Goal: Navigation & Orientation: Find specific page/section

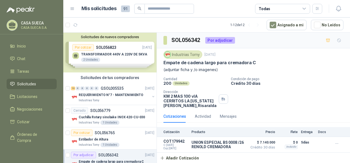
click at [264, 99] on div "Cantidad 200 Unidades Condición de pago Crédito 30 días Dirección KM 2 MAS 100 …" at bounding box center [253, 92] width 180 height 31
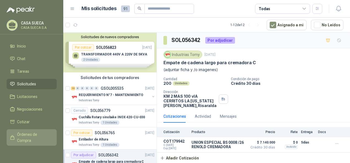
click at [20, 140] on span "Órdenes de Compra" at bounding box center [34, 138] width 34 height 12
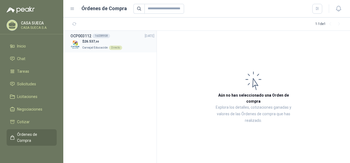
click at [81, 42] on div "$ 26.537 ,00 [PERSON_NAME] Educación Directo" at bounding box center [112, 44] width 84 height 11
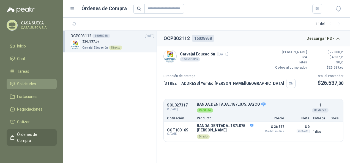
click at [26, 79] on link "Solicitudes" at bounding box center [32, 84] width 50 height 10
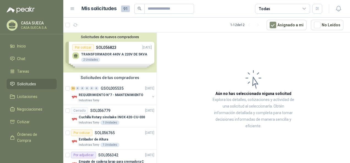
click at [26, 79] on link "Solicitudes" at bounding box center [32, 84] width 50 height 10
click at [27, 48] on li "Inicio" at bounding box center [31, 46] width 43 height 6
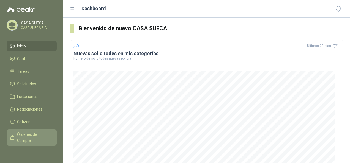
click at [34, 141] on span "Órdenes de Compra" at bounding box center [34, 138] width 34 height 12
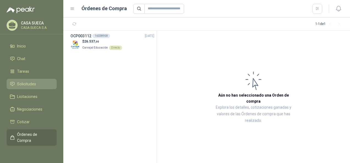
click at [38, 82] on li "Solicitudes" at bounding box center [31, 84] width 43 height 6
